Goal: Transaction & Acquisition: Purchase product/service

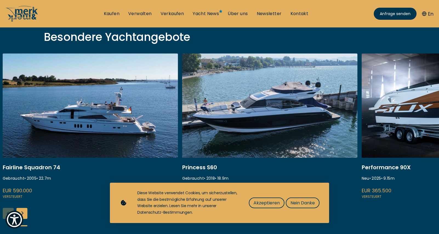
scroll to position [223, 0]
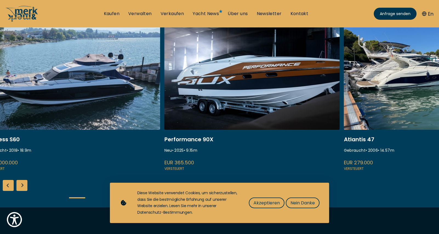
click at [59, 124] on link at bounding box center [72, 98] width 175 height 146
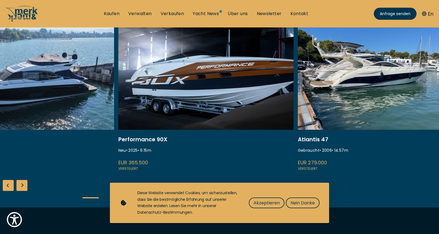
click at [85, 129] on link at bounding box center [26, 98] width 175 height 146
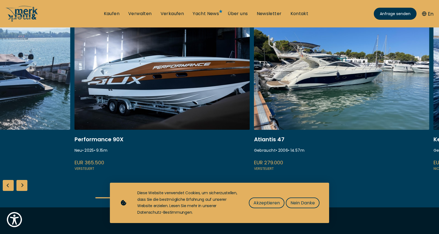
click at [169, 142] on link at bounding box center [161, 98] width 175 height 146
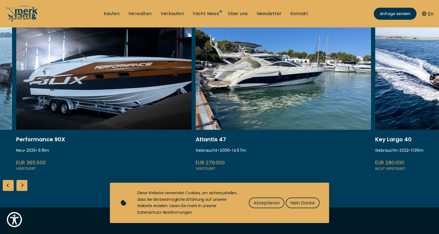
click at [94, 133] on link at bounding box center [103, 98] width 175 height 146
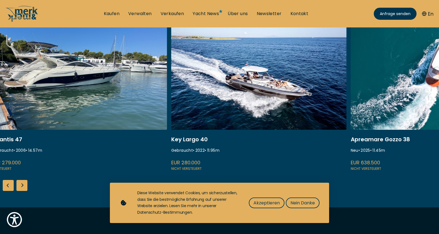
click at [102, 132] on link at bounding box center [79, 98] width 175 height 146
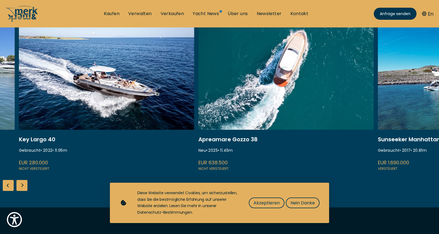
click at [118, 139] on link at bounding box center [106, 98] width 175 height 146
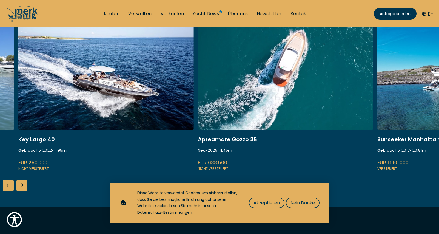
click at [116, 135] on link at bounding box center [105, 98] width 175 height 146
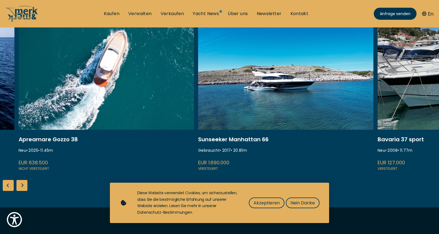
click at [129, 140] on link at bounding box center [106, 98] width 175 height 146
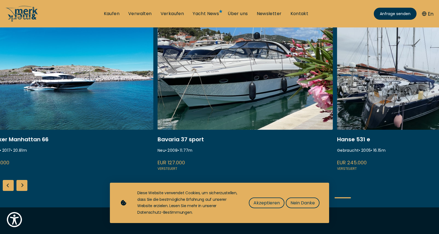
click at [106, 135] on link at bounding box center [65, 98] width 175 height 146
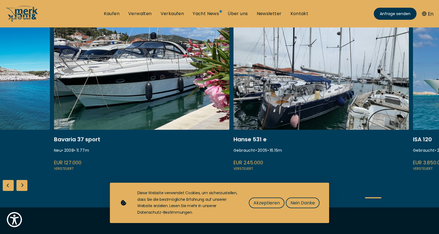
click at [162, 146] on link at bounding box center [141, 98] width 175 height 146
click at [112, 139] on link at bounding box center [141, 98] width 175 height 146
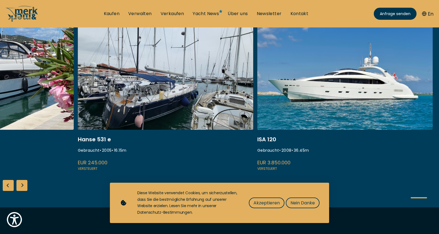
click at [201, 145] on link at bounding box center [165, 98] width 175 height 146
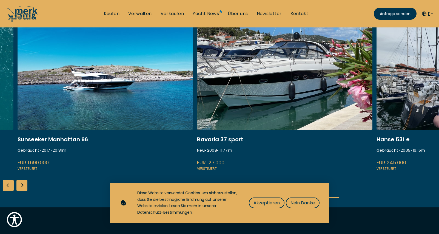
click at [148, 145] on link at bounding box center [105, 98] width 175 height 146
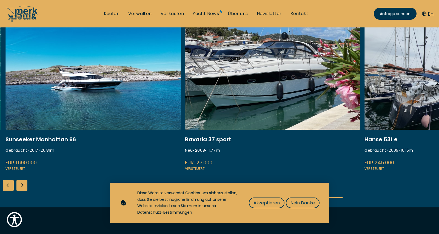
click at [226, 119] on link at bounding box center [272, 98] width 175 height 146
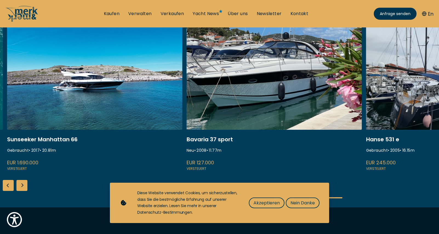
click at [221, 139] on link at bounding box center [273, 98] width 175 height 146
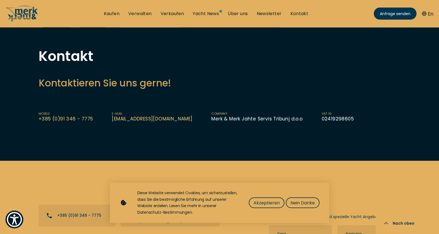
scroll to position [363, 0]
